Goal: Obtain resource: Obtain resource

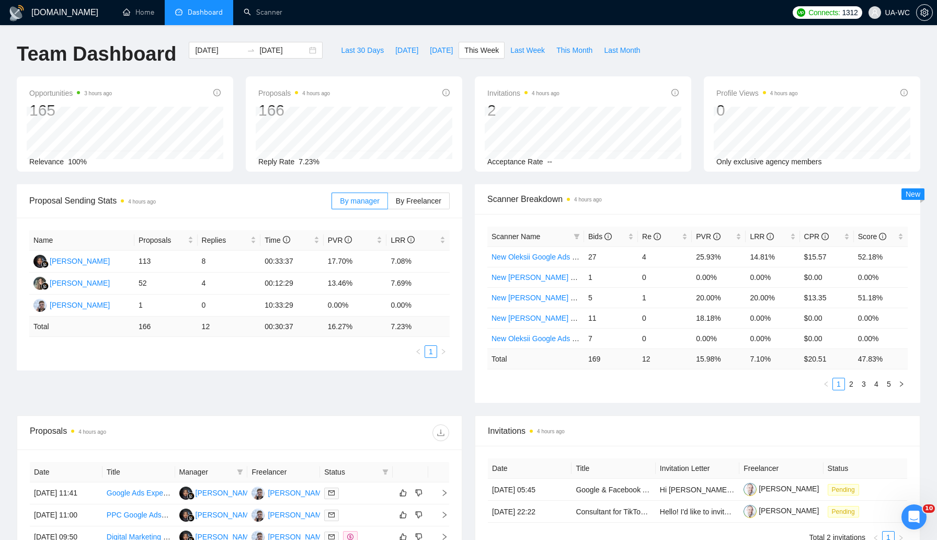
click at [200, 19] on li "Dashboard" at bounding box center [199, 12] width 69 height 25
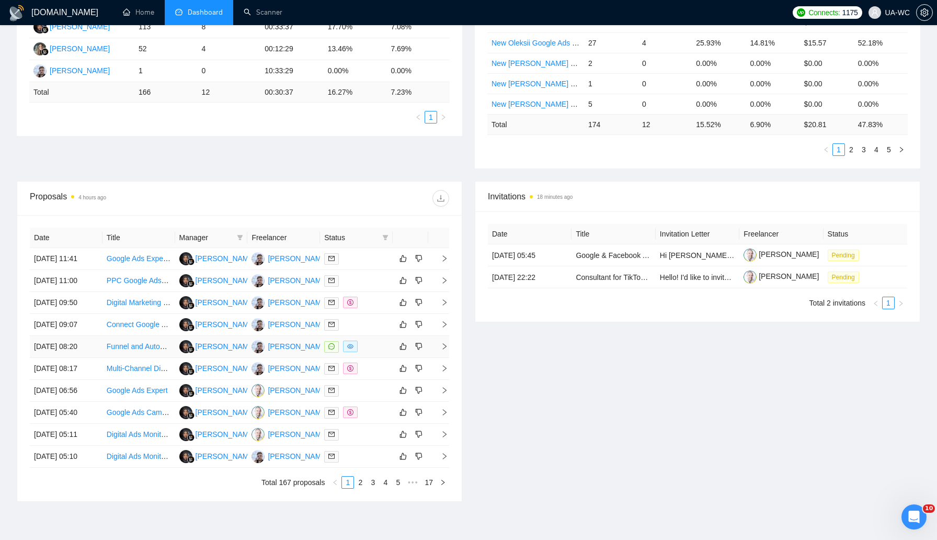
scroll to position [274, 0]
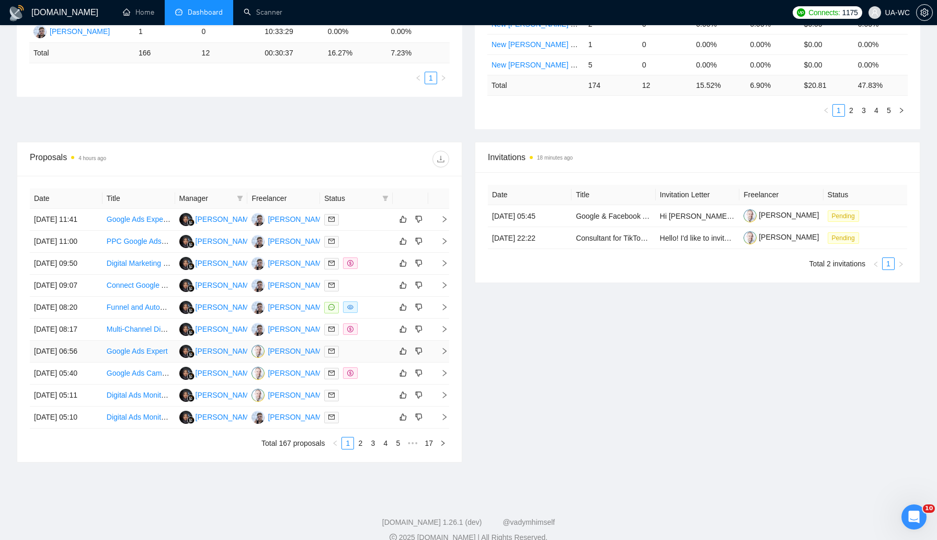
click at [446, 355] on icon "right" at bounding box center [444, 350] width 7 height 7
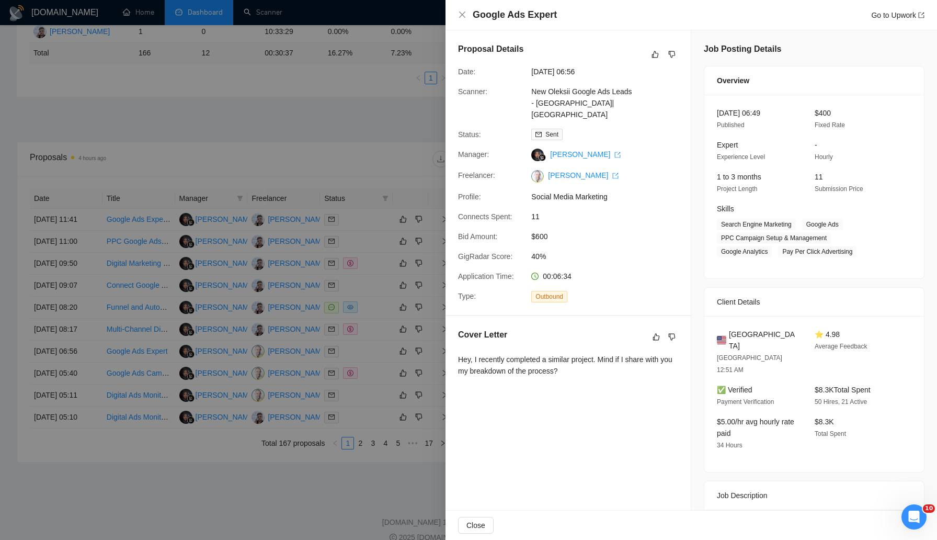
drag, startPoint x: 592, startPoint y: 361, endPoint x: 456, endPoint y: 349, distance: 136.5
click at [456, 349] on div "Cover Letter Hey, I recently completed a similar project. Mind if I share with …" at bounding box center [568, 354] width 245 height 77
copy div "Hey, I recently completed a similar project. Mind if I share with you my breakd…"
